Goal: Task Accomplishment & Management: Manage account settings

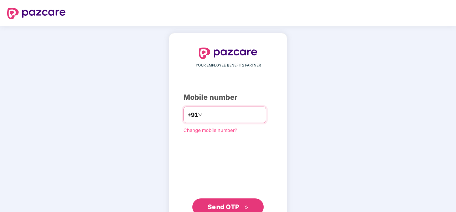
click at [204, 115] on input "number" at bounding box center [233, 114] width 59 height 11
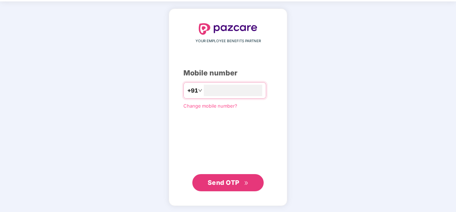
type input "**********"
click at [231, 183] on span "Send OTP" at bounding box center [224, 181] width 32 height 7
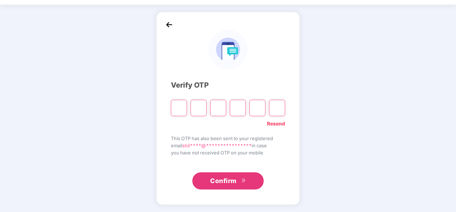
scroll to position [21, 0]
type input "*"
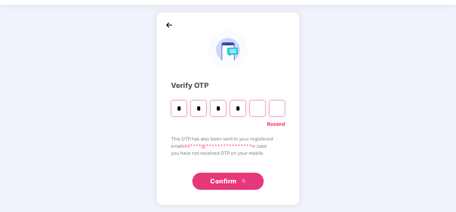
type input "*"
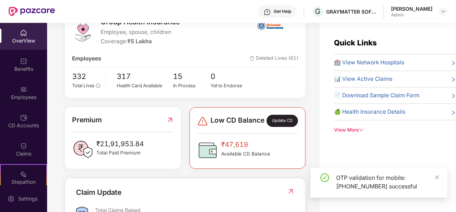
scroll to position [143, 0]
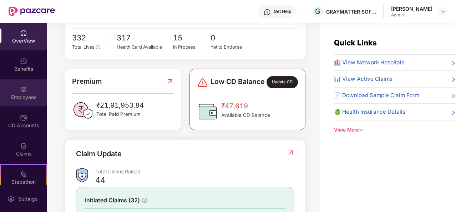
click at [21, 98] on div "Employees" at bounding box center [23, 96] width 47 height 7
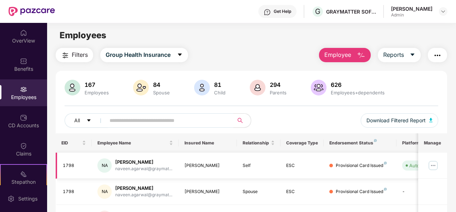
click at [434, 164] on img at bounding box center [432, 164] width 11 height 11
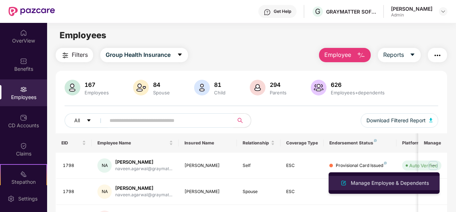
click at [378, 182] on div "Manage Employee & Dependents" at bounding box center [389, 183] width 81 height 8
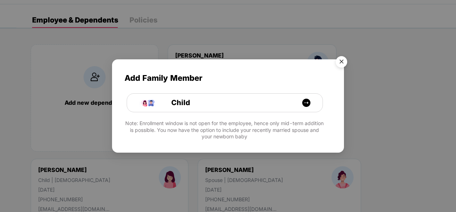
scroll to position [36, 0]
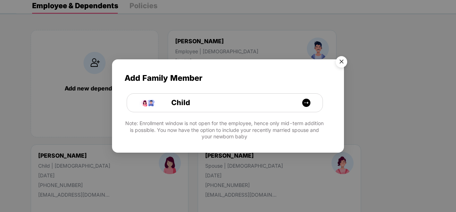
click at [341, 65] on img "Close" at bounding box center [341, 63] width 20 height 20
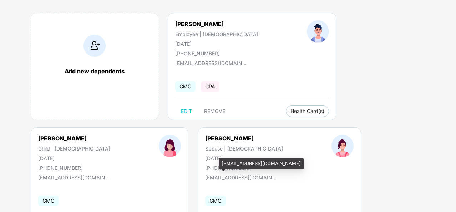
scroll to position [0, 0]
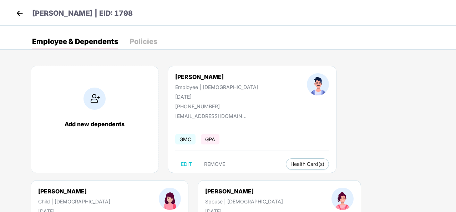
click at [17, 13] on img at bounding box center [19, 13] width 11 height 11
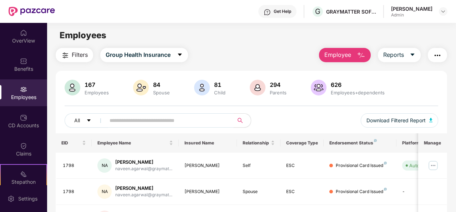
click at [131, 116] on span at bounding box center [167, 120] width 133 height 14
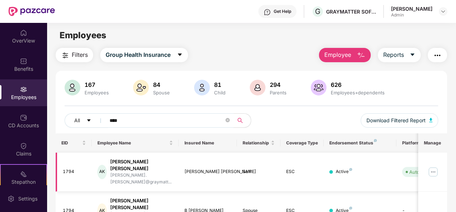
type input "****"
click at [436, 166] on img at bounding box center [432, 171] width 11 height 11
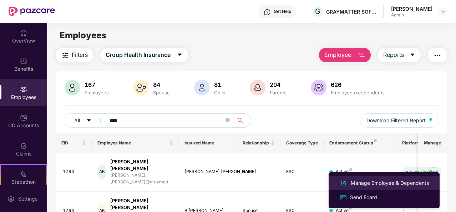
click at [354, 184] on div "Manage Employee & Dependents" at bounding box center [389, 183] width 81 height 8
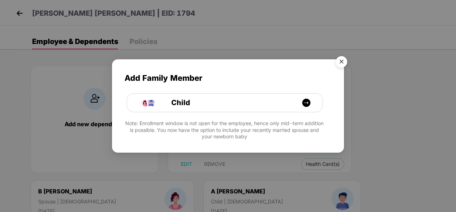
click at [340, 58] on img "Close" at bounding box center [341, 63] width 20 height 20
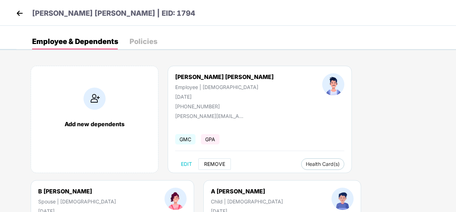
click at [221, 165] on span "REMOVE" at bounding box center [214, 164] width 21 height 6
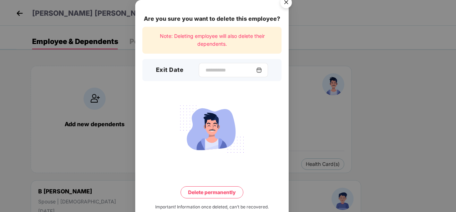
click at [262, 71] on img at bounding box center [259, 70] width 6 height 6
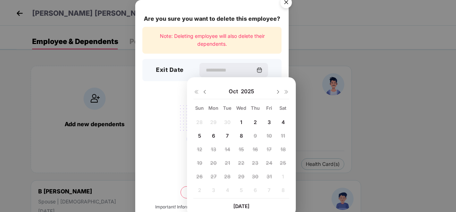
click at [212, 136] on span "6" at bounding box center [213, 135] width 3 height 6
type input "**********"
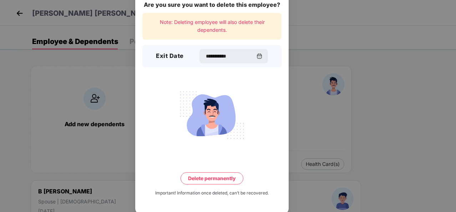
scroll to position [16, 0]
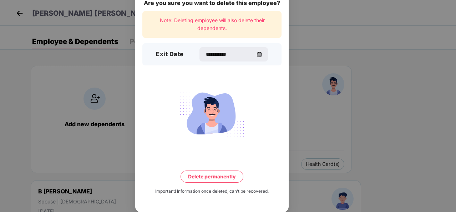
click at [217, 176] on button "Delete permanently" at bounding box center [212, 176] width 63 height 12
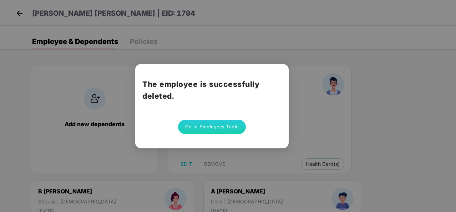
click at [22, 14] on div "The employee is successfully deleted. Go to Employees Table" at bounding box center [228, 106] width 456 height 212
click at [209, 125] on button "Go to Employees Table" at bounding box center [212, 127] width 68 height 14
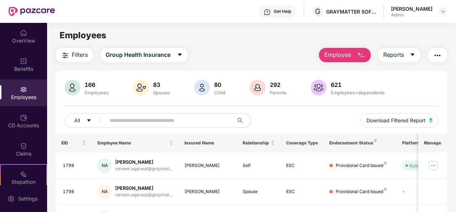
click at [193, 122] on input "text" at bounding box center [167, 120] width 115 height 11
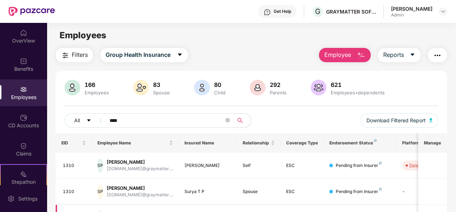
type input "****"
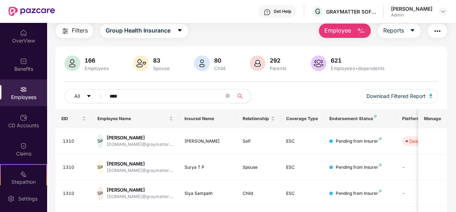
scroll to position [96, 0]
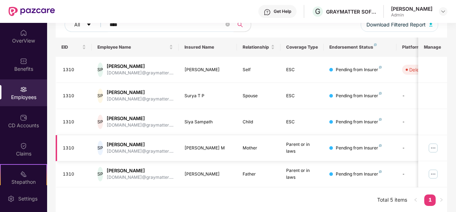
click at [433, 150] on img at bounding box center [432, 147] width 11 height 11
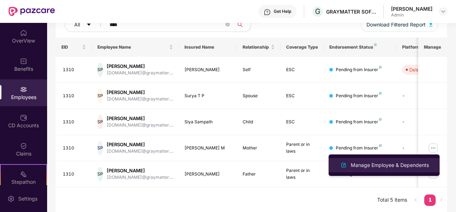
click at [368, 161] on div "Manage Employee & Dependents" at bounding box center [389, 165] width 81 height 8
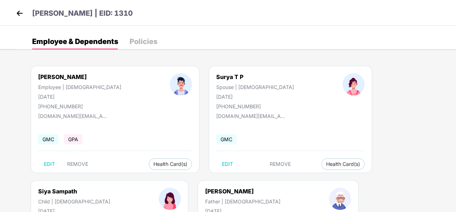
click at [19, 13] on img at bounding box center [19, 13] width 11 height 11
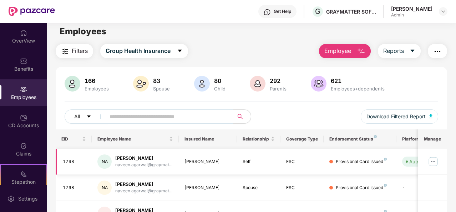
scroll to position [0, 0]
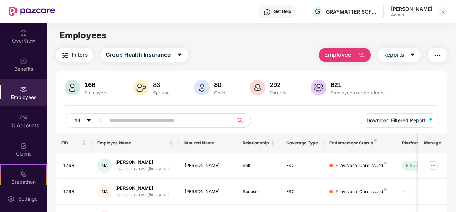
click at [316, 87] on img at bounding box center [319, 88] width 16 height 16
click at [256, 91] on img at bounding box center [258, 88] width 16 height 16
click at [138, 92] on img at bounding box center [141, 88] width 16 height 16
click at [130, 57] on span "Group Health Insurance" at bounding box center [138, 54] width 65 height 9
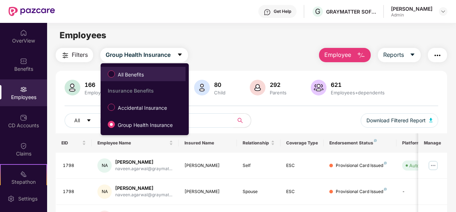
click at [153, 76] on span "All Benefits" at bounding box center [143, 74] width 78 height 12
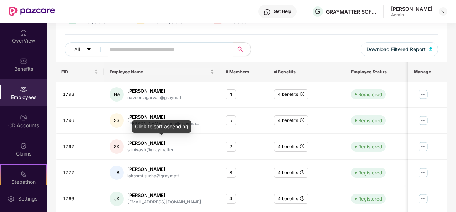
scroll to position [71, 0]
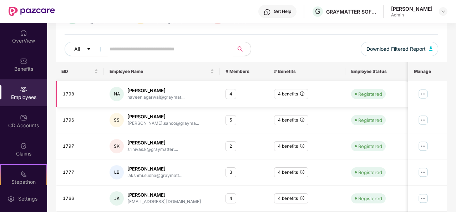
click at [423, 93] on img at bounding box center [423, 93] width 11 height 11
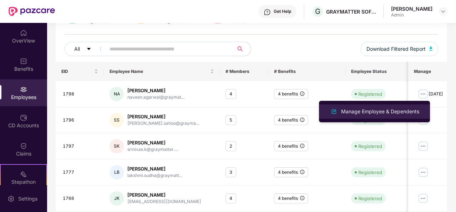
click at [343, 111] on div "Manage Employee & Dependents" at bounding box center [380, 111] width 81 height 8
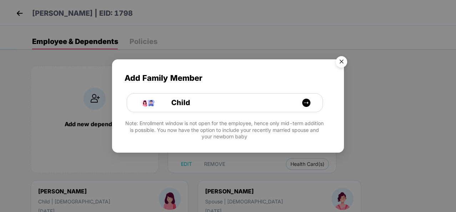
click at [343, 62] on img "Close" at bounding box center [341, 63] width 20 height 20
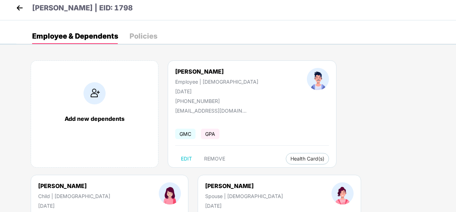
scroll to position [0, 0]
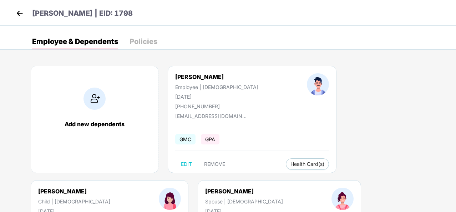
click at [20, 16] on img at bounding box center [19, 13] width 11 height 11
